Goal: Find specific page/section: Find specific page/section

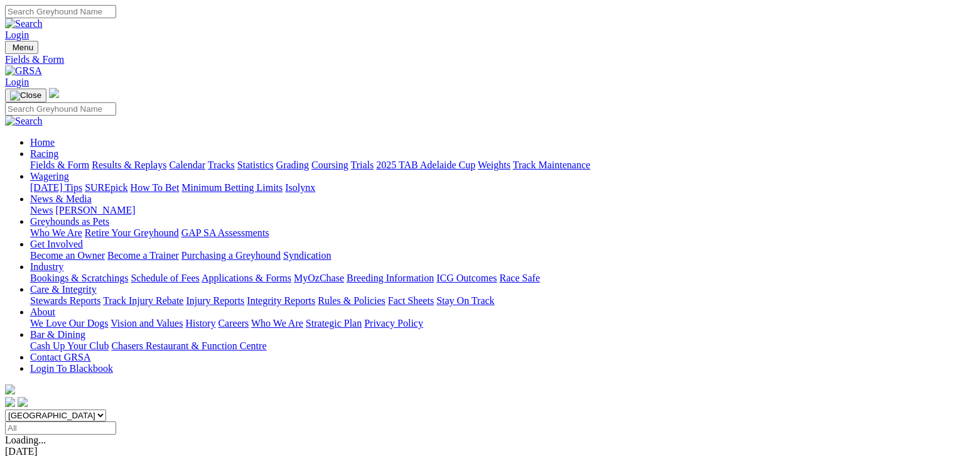
click at [205, 159] on link "Calendar" at bounding box center [187, 164] width 36 height 11
click at [86, 446] on link "All Tracks Calendar" at bounding box center [45, 451] width 81 height 11
click at [50, 159] on link "Fields & Form" at bounding box center [59, 164] width 59 height 11
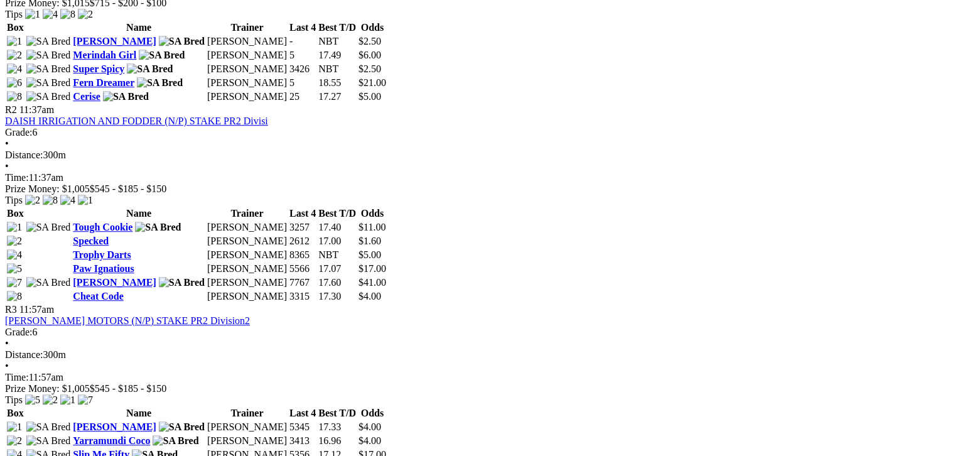
scroll to position [753, 0]
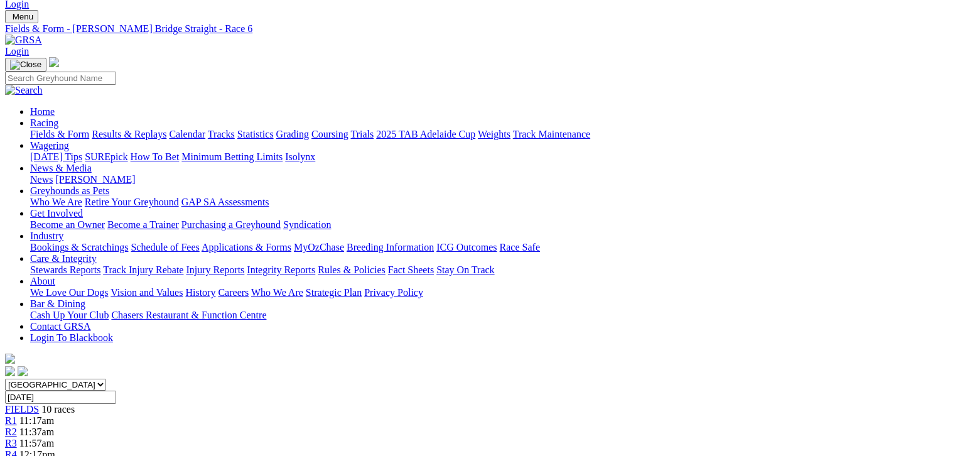
scroll to position [31, 0]
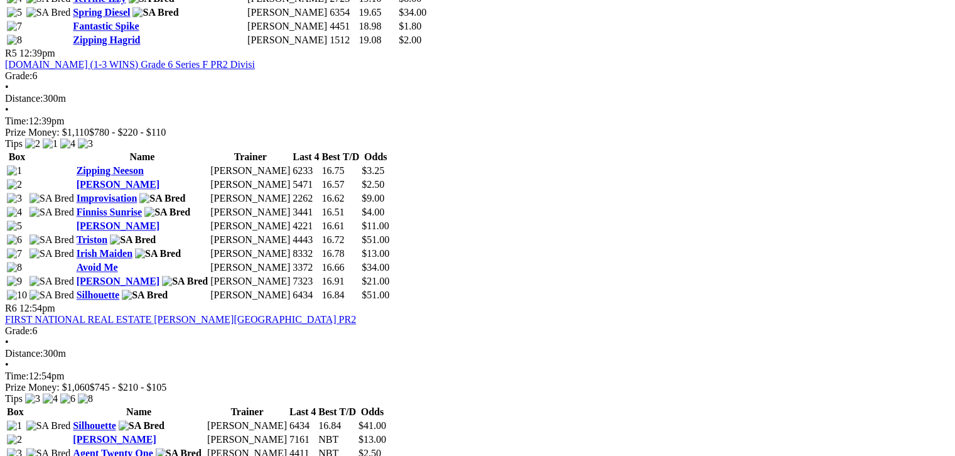
scroll to position [1381, 0]
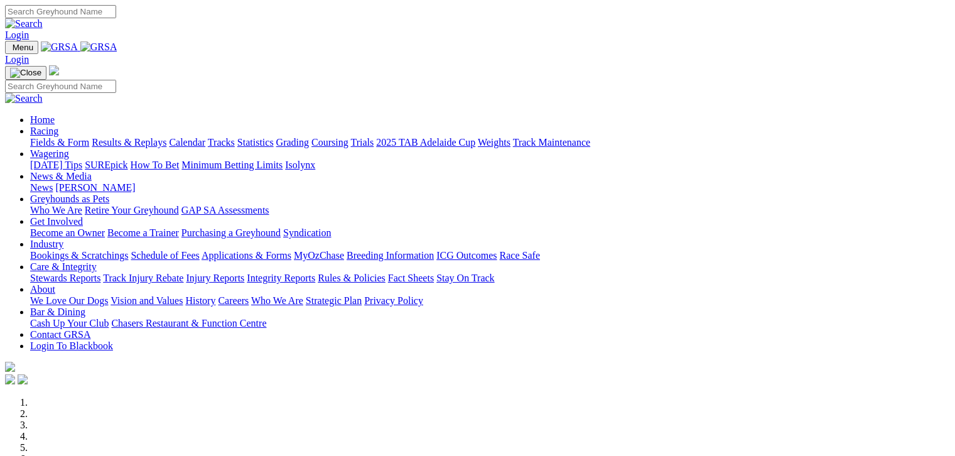
click at [56, 137] on link "Fields & Form" at bounding box center [59, 142] width 59 height 11
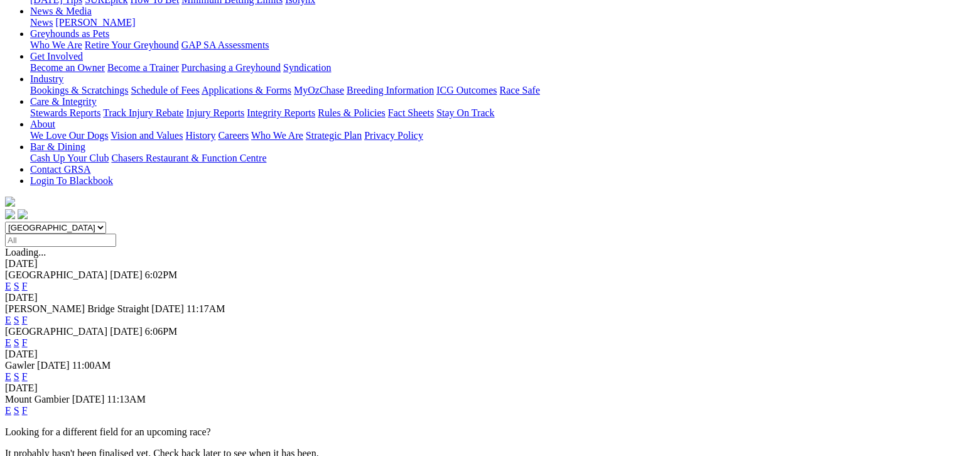
scroll to position [188, 0]
click at [28, 404] on link "F" at bounding box center [25, 409] width 6 height 11
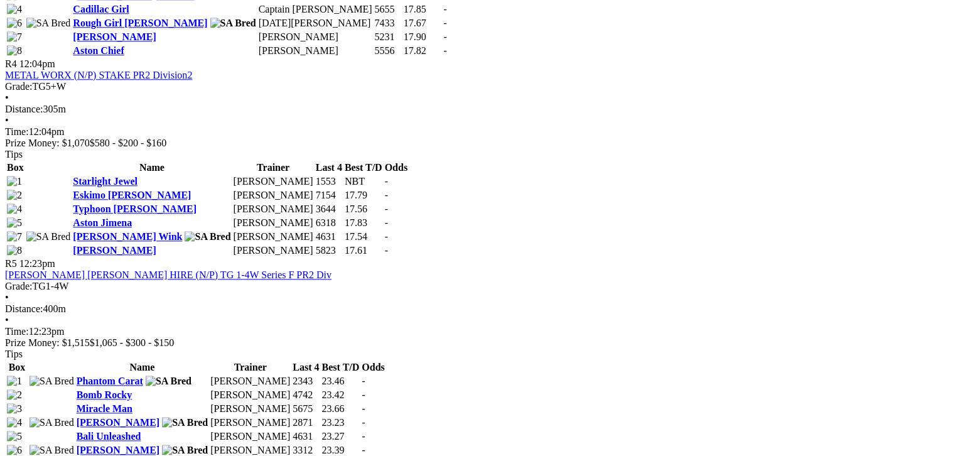
scroll to position [1240, 0]
